Goal: Task Accomplishment & Management: Use online tool/utility

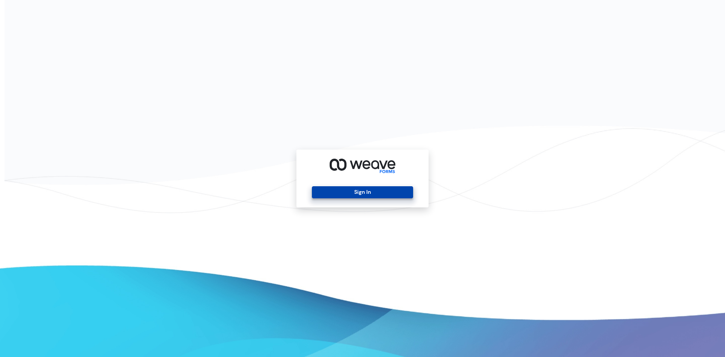
click at [364, 190] on button "Sign In" at bounding box center [362, 192] width 101 height 12
